Goal: Navigation & Orientation: Find specific page/section

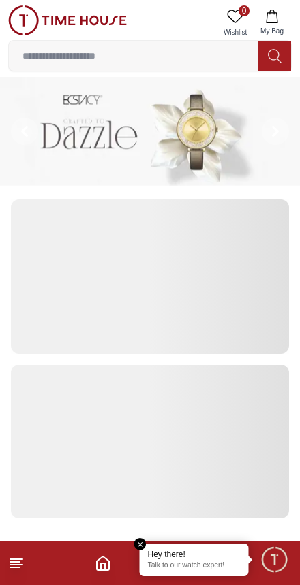
click at [141, 538] on em "Close tooltip" at bounding box center [140, 544] width 12 height 12
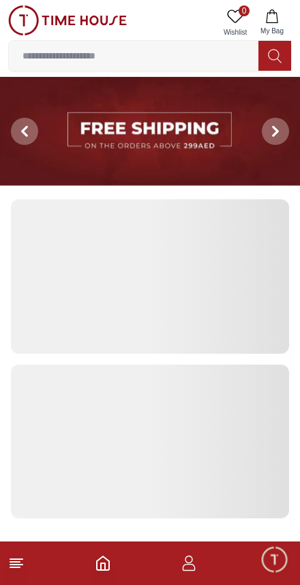
click at [23, 27] on img at bounding box center [67, 20] width 118 height 30
click at [10, 568] on line at bounding box center [15, 568] width 10 height 0
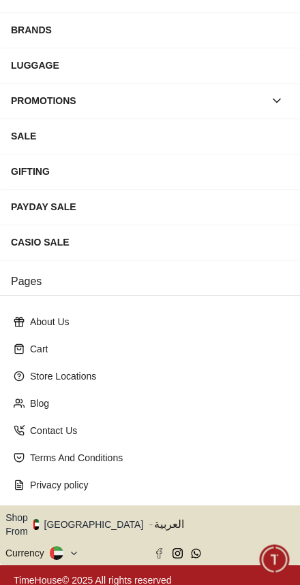
scroll to position [180, 0]
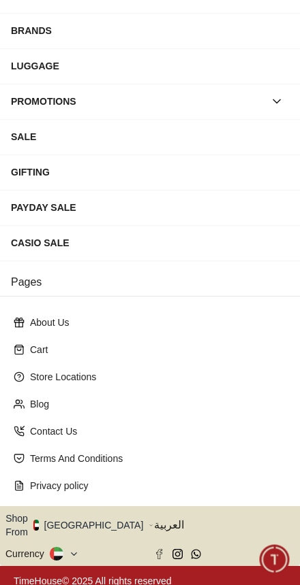
click at [91, 513] on button "Shop From [GEOGRAPHIC_DATA]" at bounding box center [79, 525] width 148 height 27
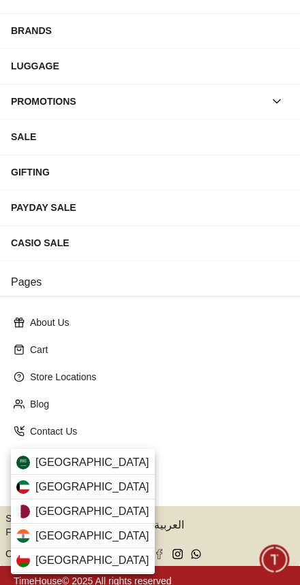
click at [103, 508] on div "[GEOGRAPHIC_DATA]" at bounding box center [83, 512] width 144 height 25
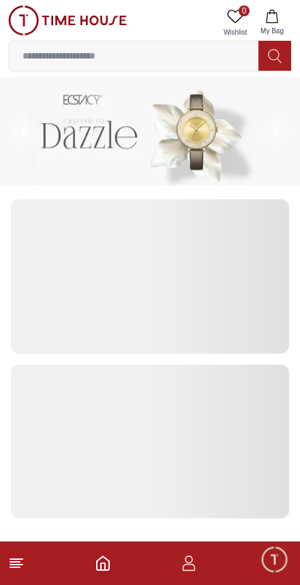
click at [274, 558] on span "Minimize live chat window" at bounding box center [273, 559] width 39 height 39
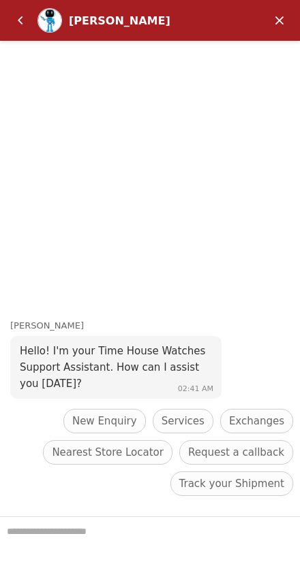
click at [29, 18] on em "Back" at bounding box center [20, 20] width 27 height 27
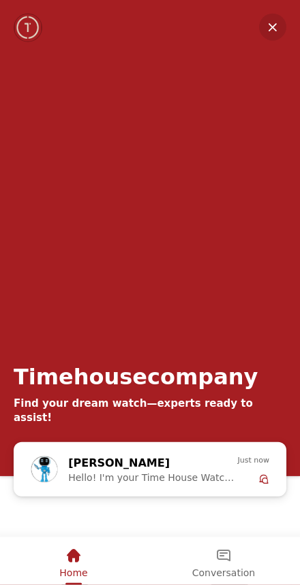
scroll to position [180, 0]
click at [192, 467] on div "Zoe" at bounding box center [140, 464] width 144 height 18
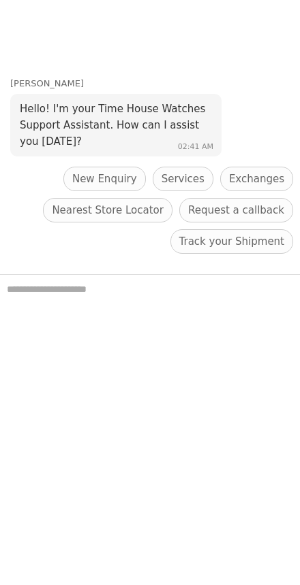
scroll to position [747, 0]
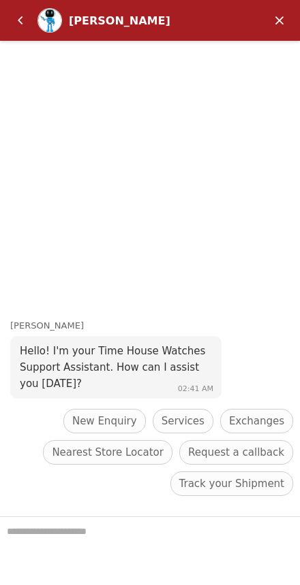
click at [22, 22] on em "Back" at bounding box center [20, 20] width 27 height 27
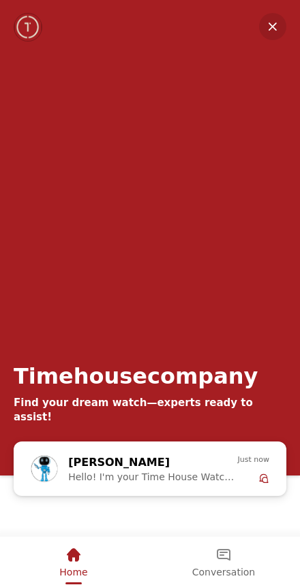
scroll to position [1059, 0]
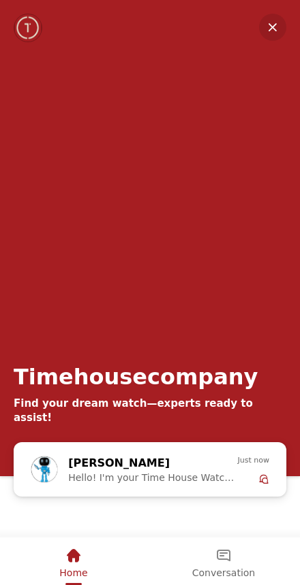
click at [272, 29] on em "Minimize" at bounding box center [272, 27] width 27 height 27
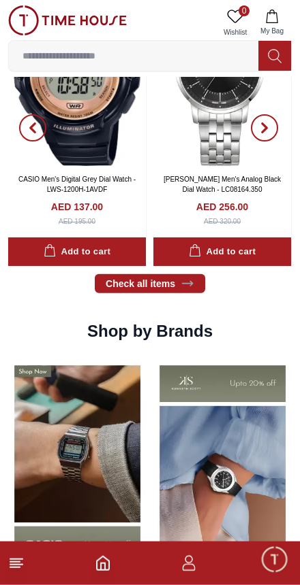
scroll to position [1074, 0]
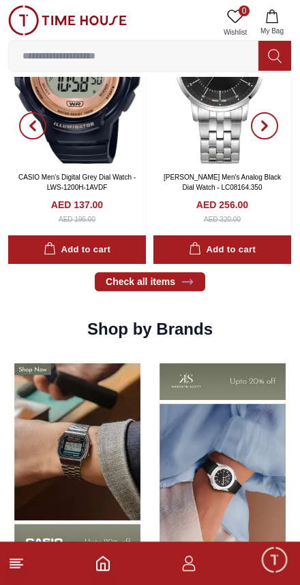
click at [16, 568] on line at bounding box center [15, 568] width 10 height 0
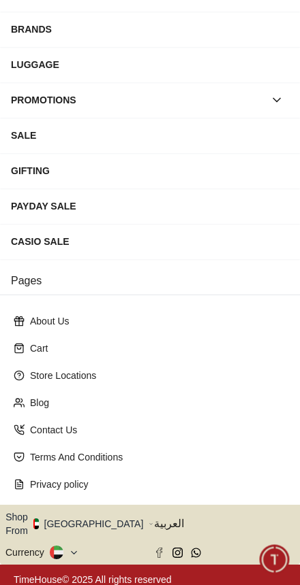
scroll to position [180, 0]
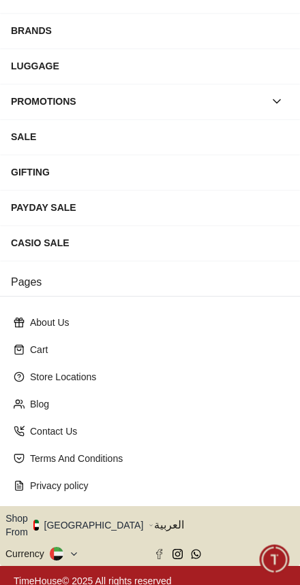
click at [69, 549] on icon at bounding box center [74, 554] width 10 height 10
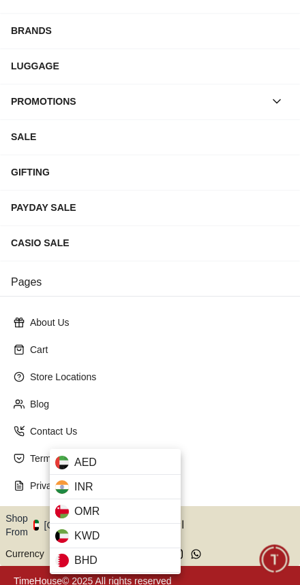
click at [197, 379] on div at bounding box center [150, 292] width 300 height 585
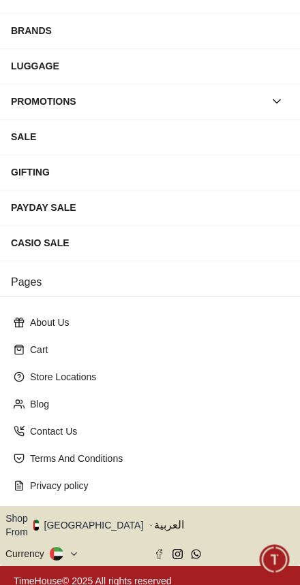
click at [84, 514] on button "Shop From [GEOGRAPHIC_DATA]" at bounding box center [79, 525] width 148 height 27
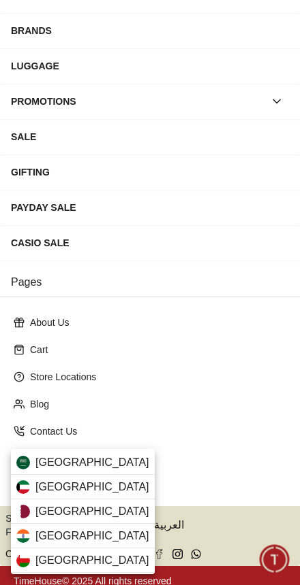
click at [101, 511] on div "[GEOGRAPHIC_DATA]" at bounding box center [83, 512] width 144 height 25
